Goal: Check status: Check status

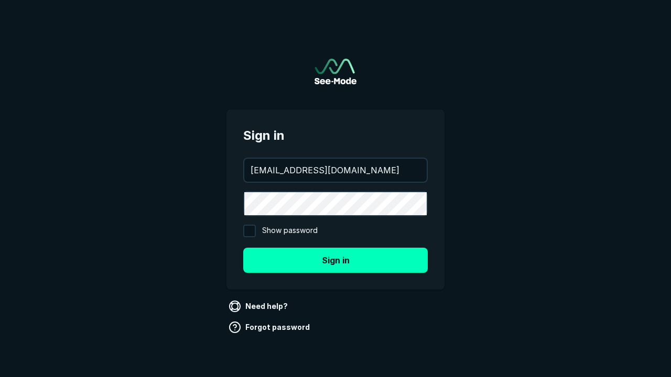
type input "[EMAIL_ADDRESS][DOMAIN_NAME]"
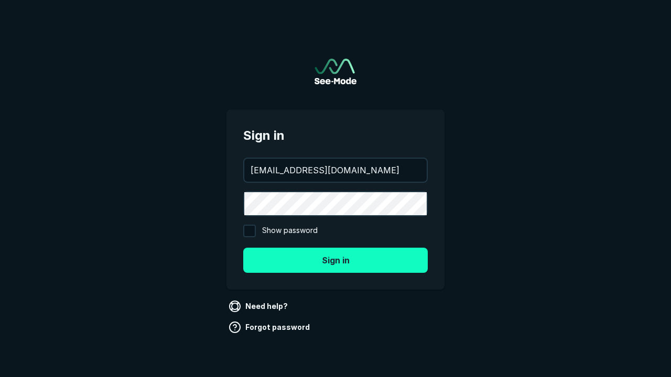
click at [335, 260] on button "Sign in" at bounding box center [335, 260] width 184 height 25
